Goal: Information Seeking & Learning: Understand process/instructions

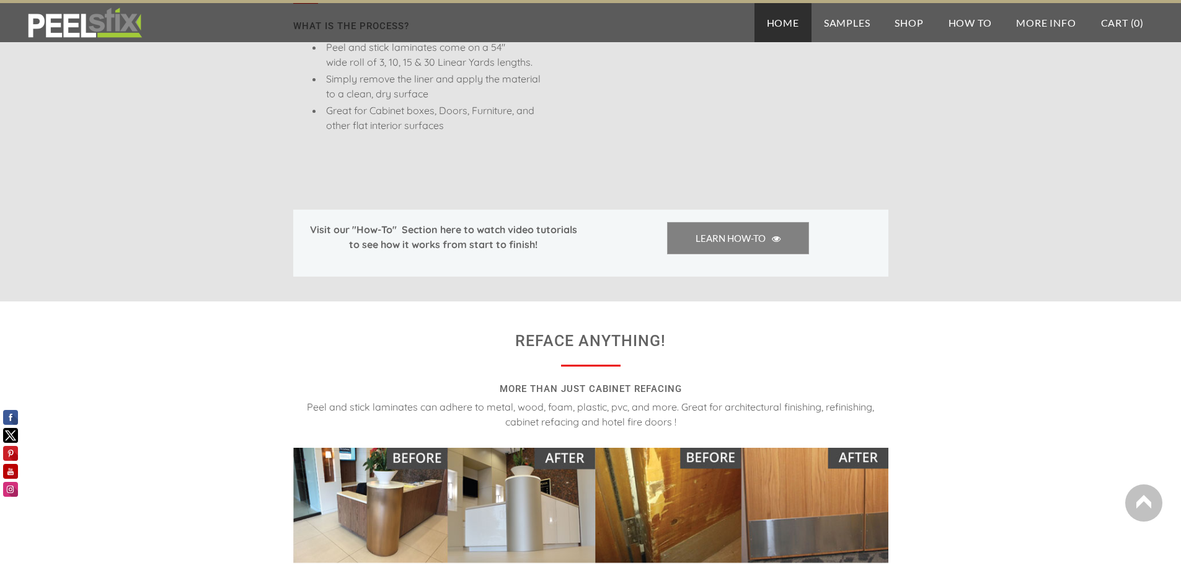
scroll to position [930, 0]
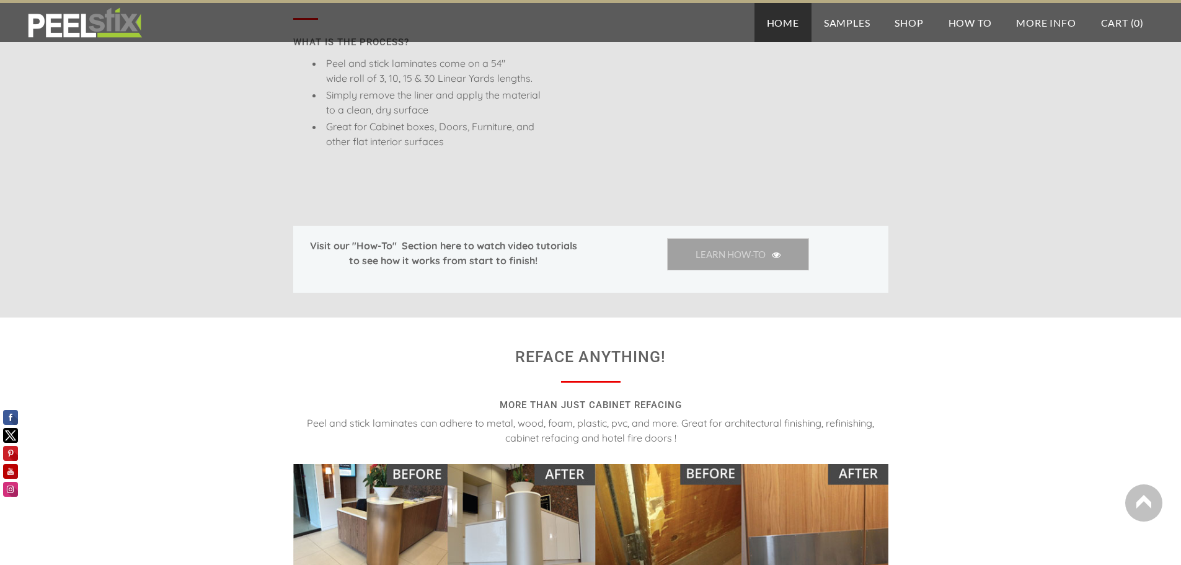
click at [748, 254] on span "LEARN HOW-TO" at bounding box center [738, 254] width 142 height 32
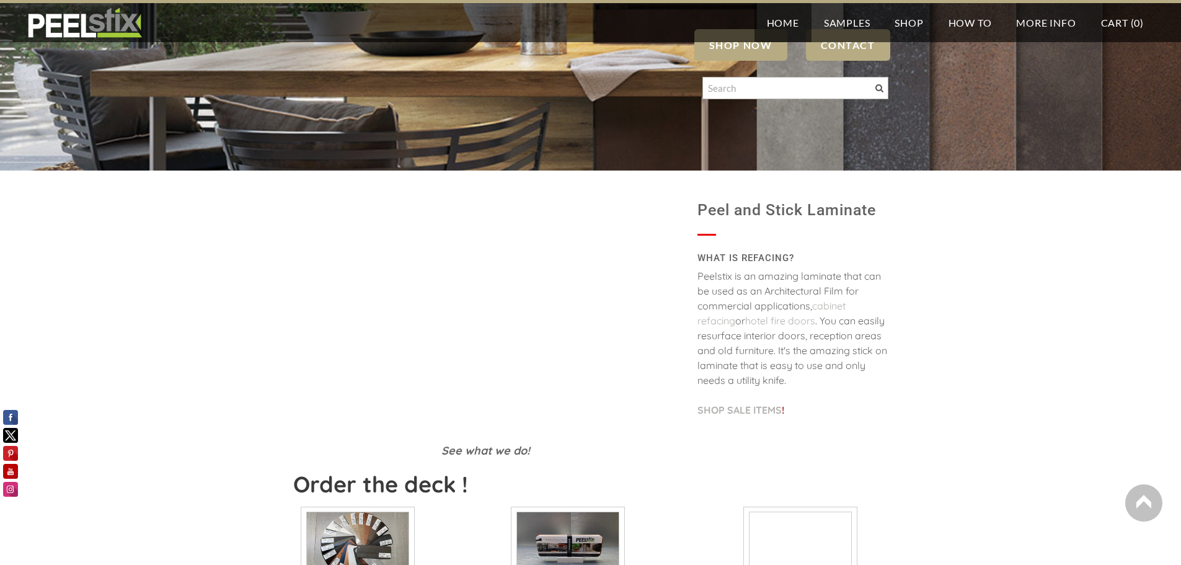
scroll to position [124, 0]
